Goal: Find specific page/section: Find specific page/section

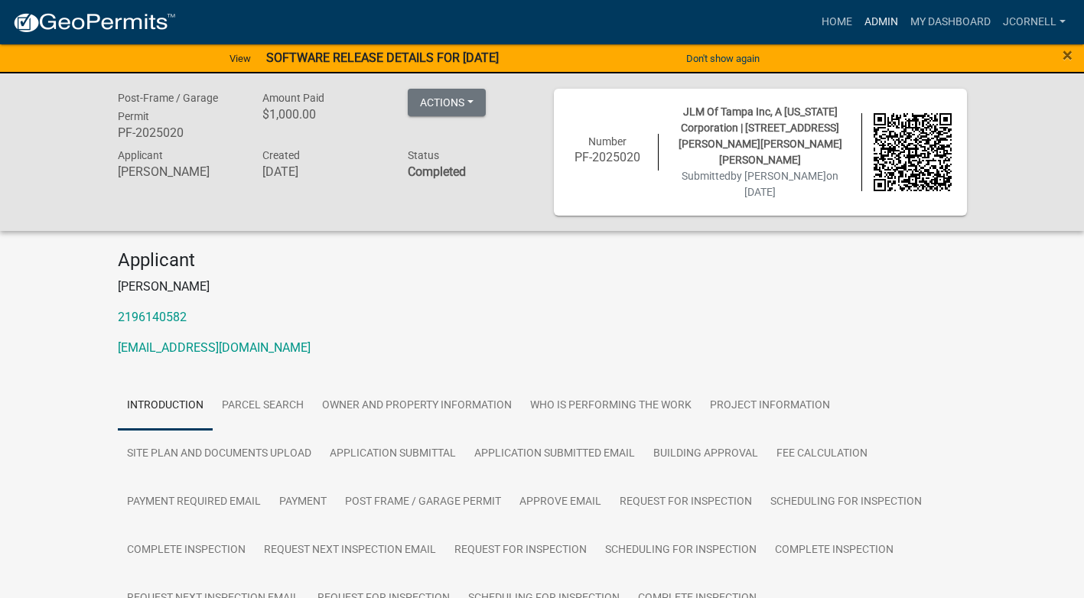
click at [880, 15] on link "Admin" at bounding box center [882, 22] width 46 height 29
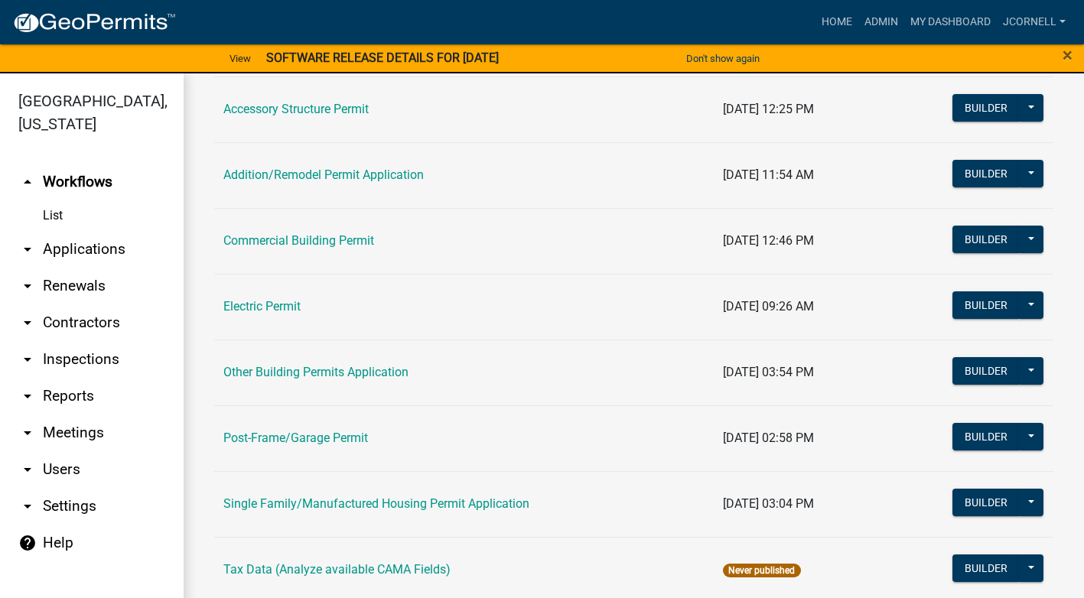
scroll to position [181, 0]
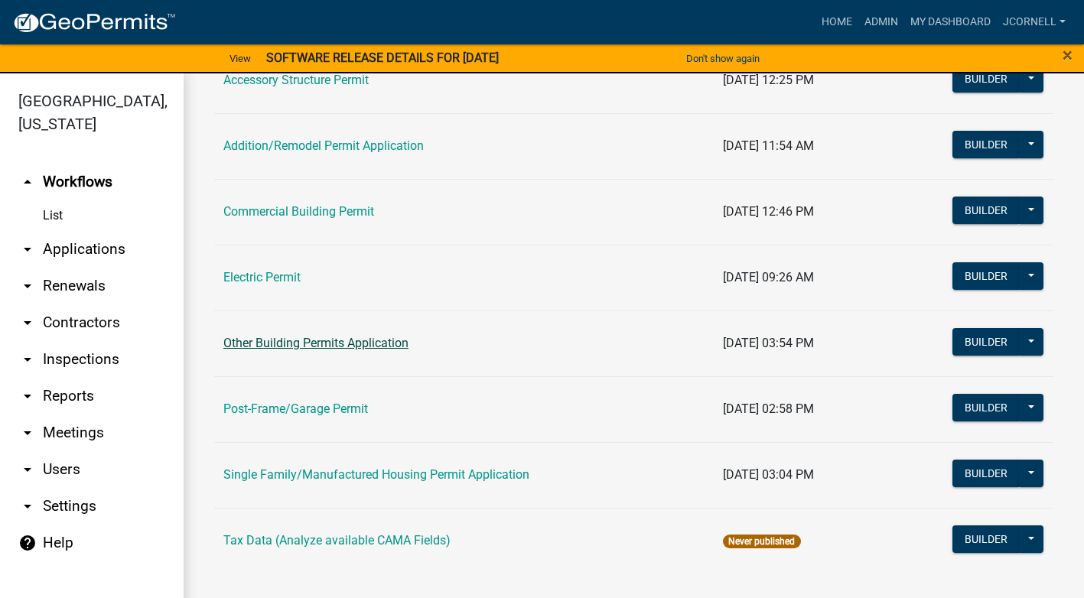
click at [368, 348] on link "Other Building Permits Application" at bounding box center [315, 343] width 185 height 15
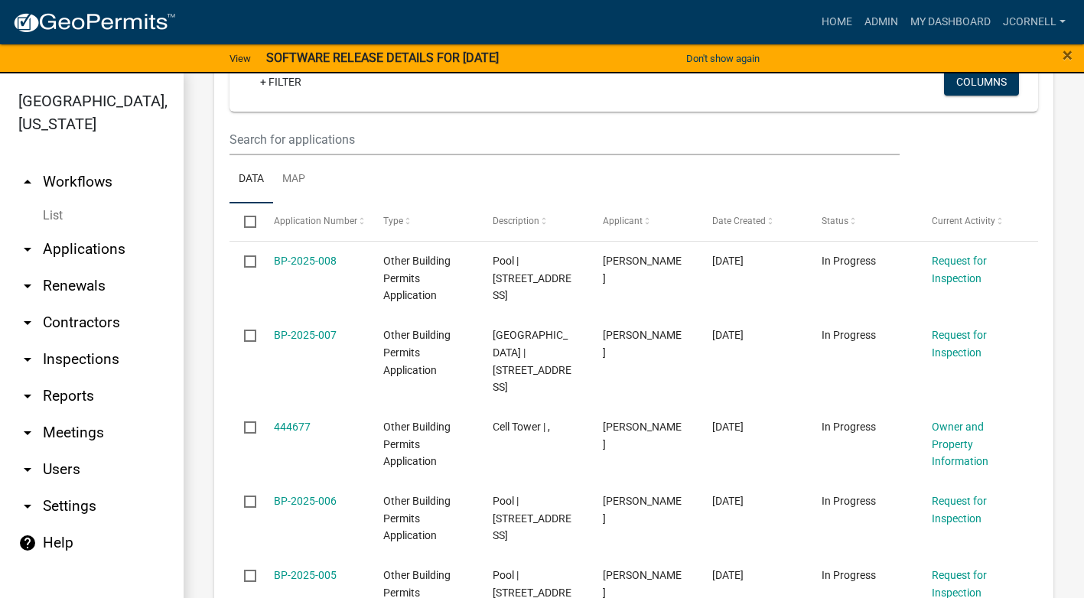
scroll to position [635, 0]
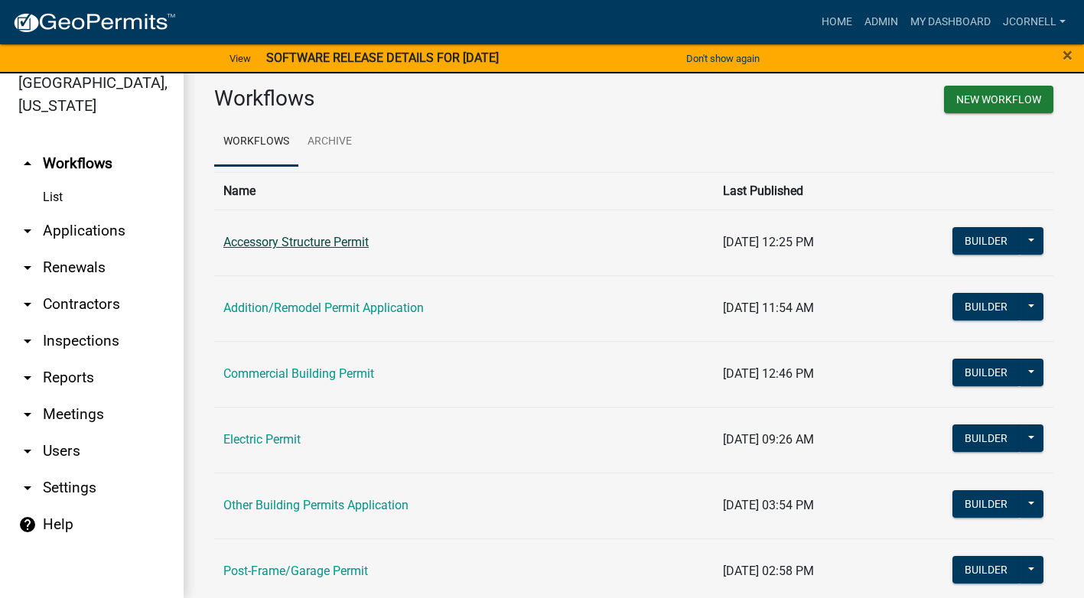
click at [362, 248] on link "Accessory Structure Permit" at bounding box center [295, 242] width 145 height 15
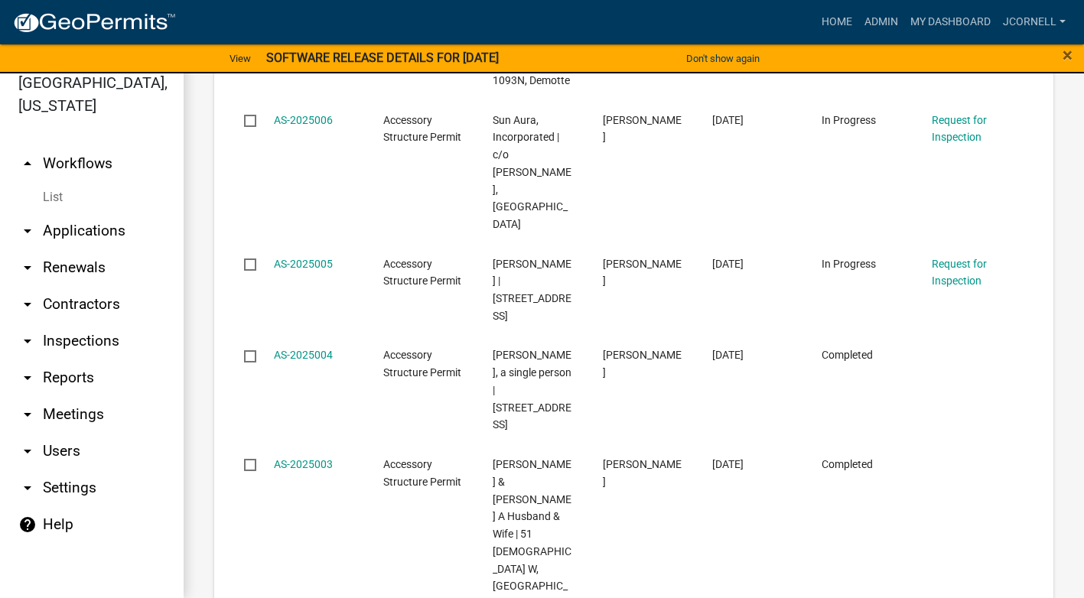
scroll to position [1634, 0]
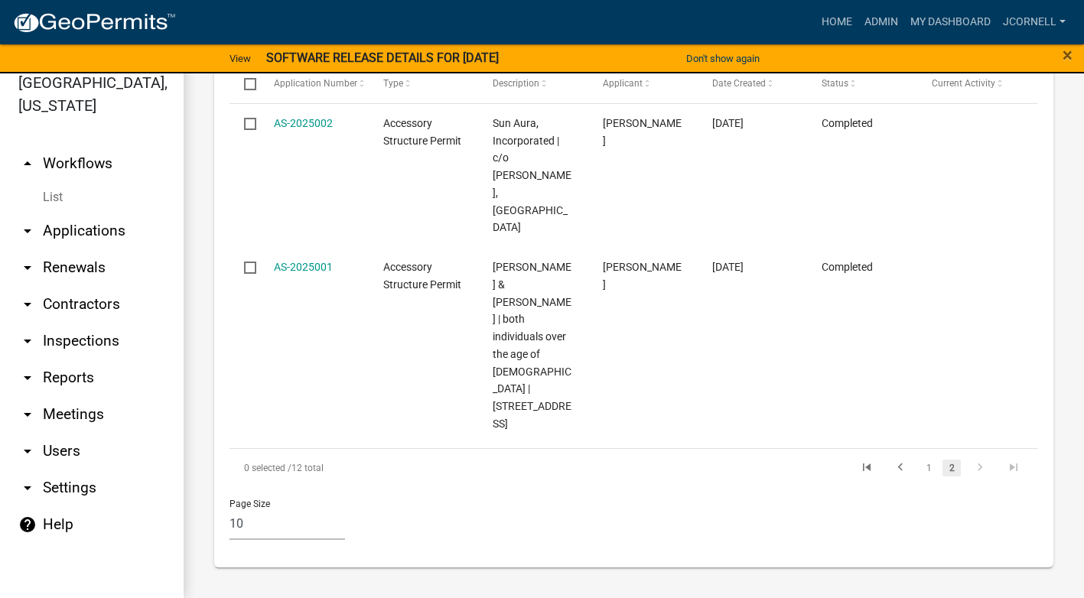
scroll to position [726, 0]
